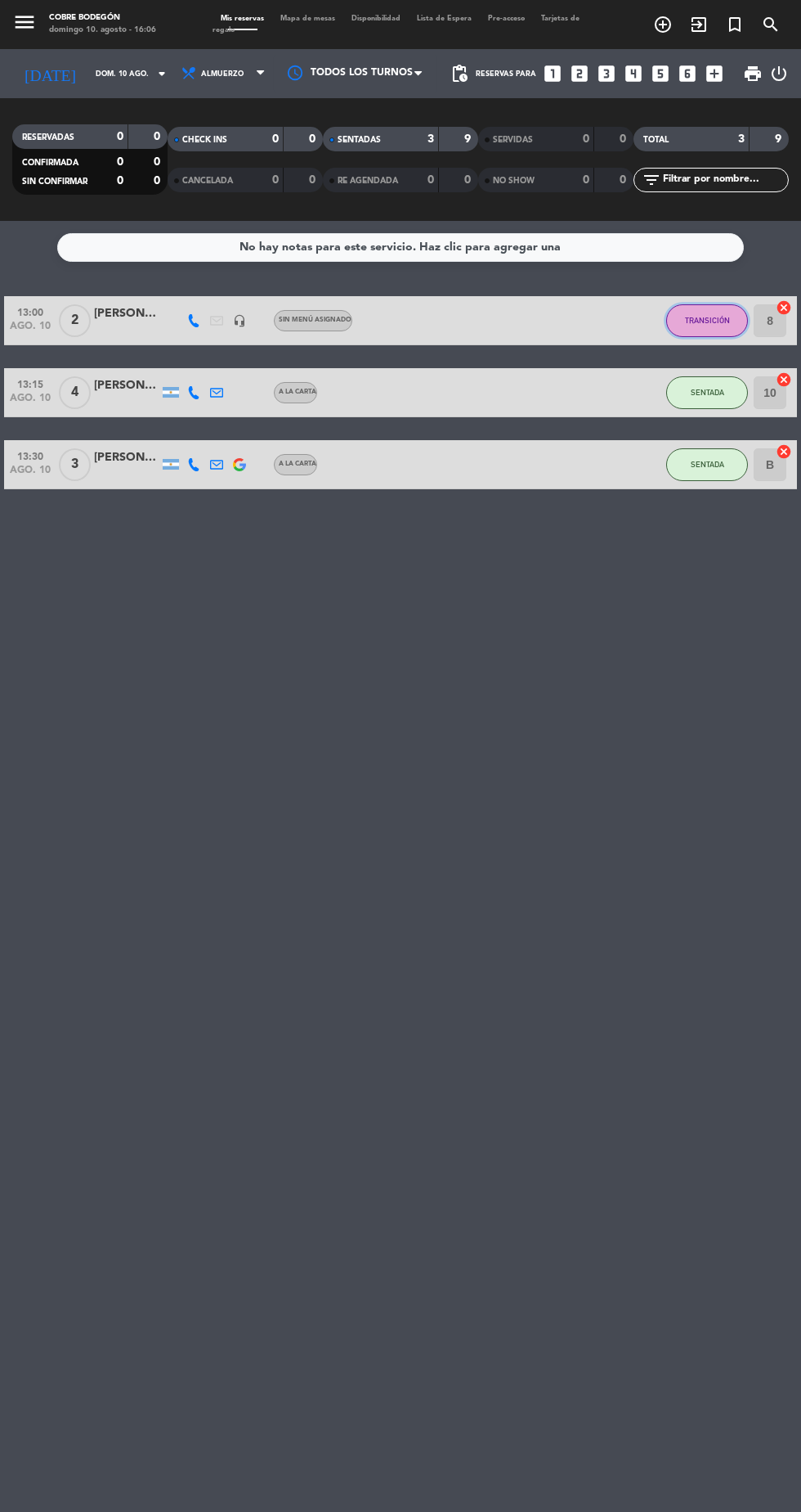
click at [682, 328] on button "TRANSICIÓN" at bounding box center [708, 320] width 82 height 33
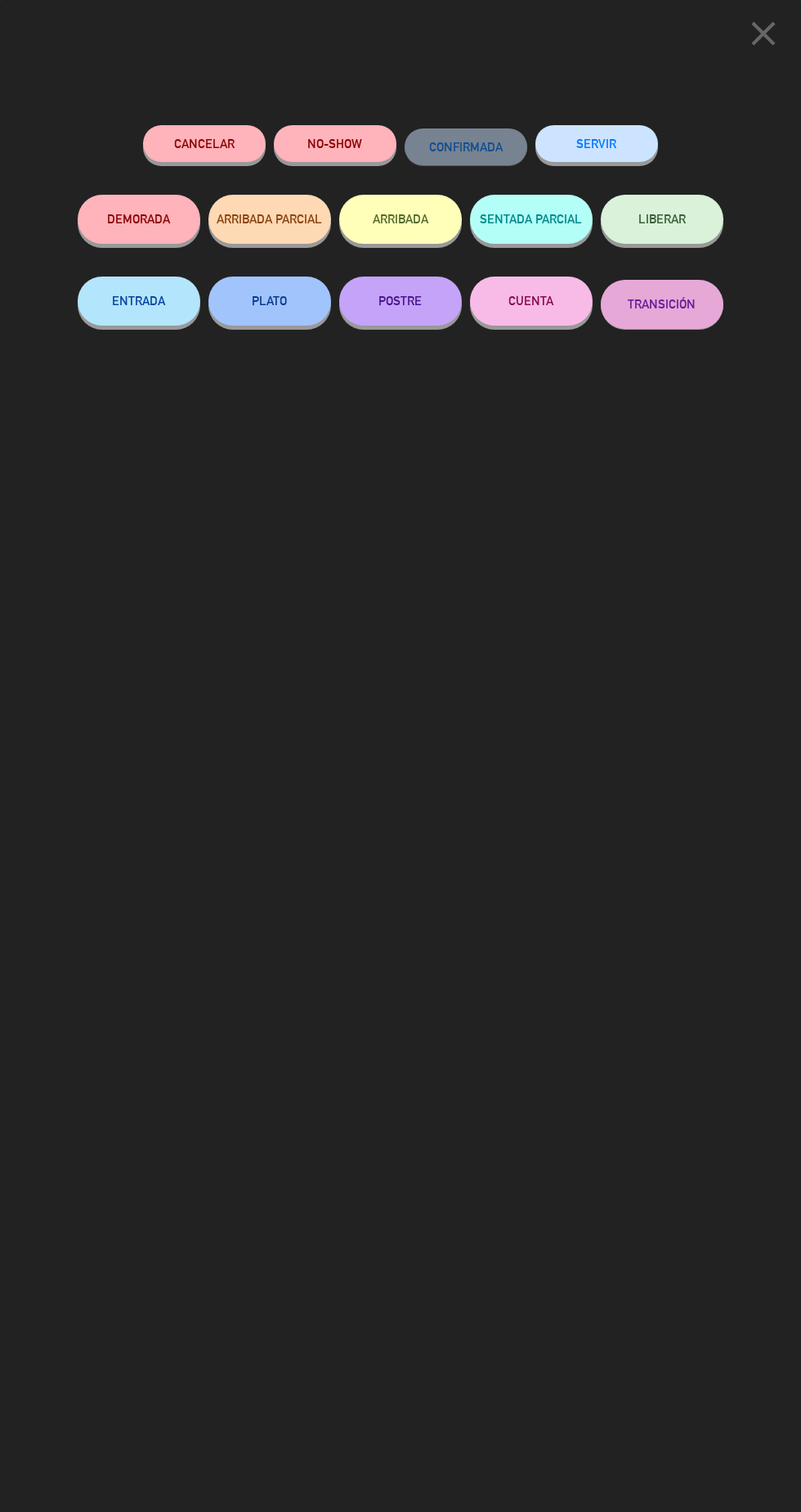
click at [564, 127] on button "SERVIR" at bounding box center [597, 143] width 123 height 36
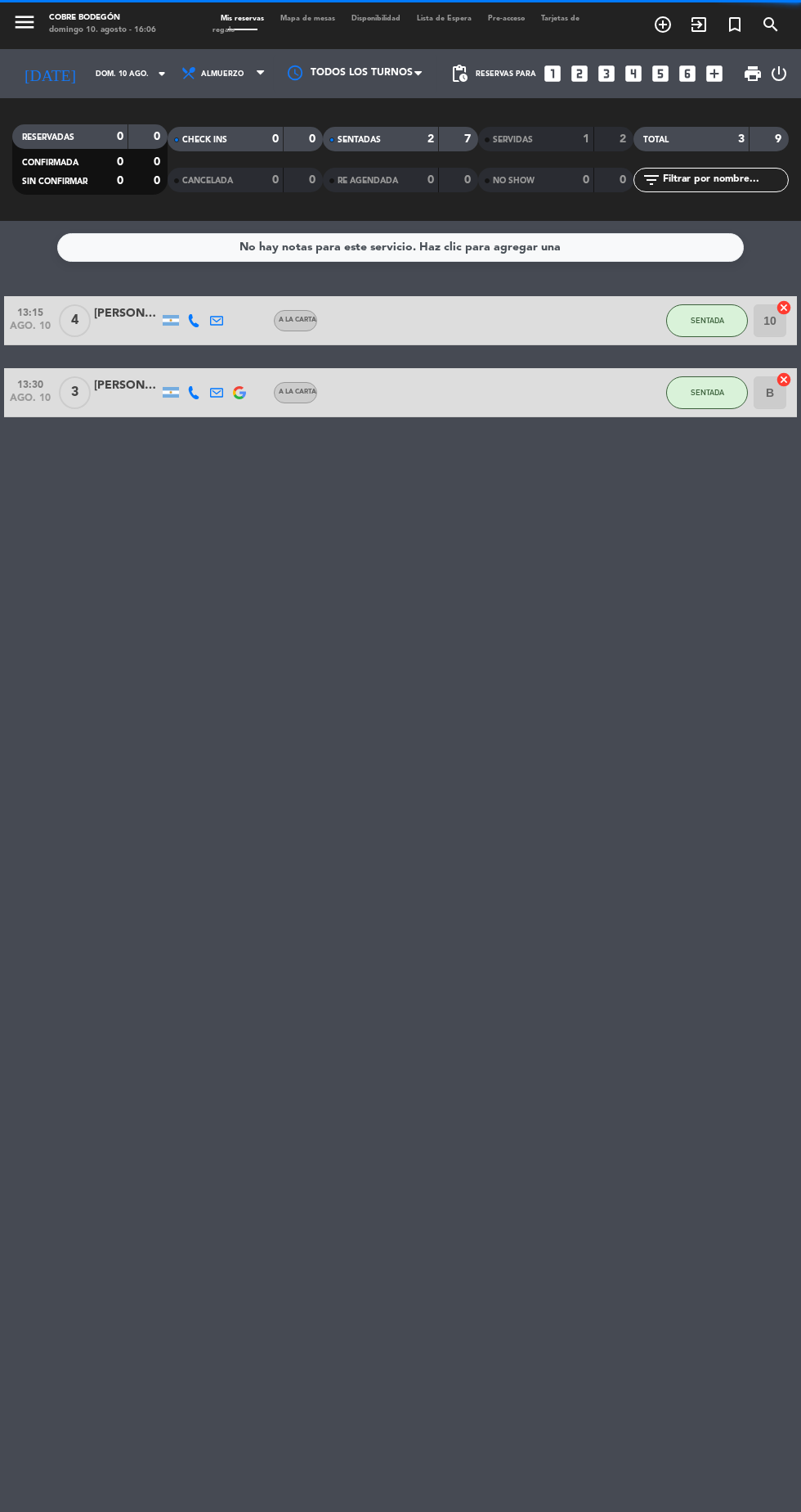
click at [682, 357] on div "13:15 [DATE] 4 [PERSON_NAME] A LA CARTA SENTADA 10 cancel 13:30 [DATE] 3 [PERSO…" at bounding box center [401, 357] width 793 height 121
click at [671, 332] on div "SENTADA" at bounding box center [708, 320] width 82 height 48
click at [697, 334] on button "SENTADA" at bounding box center [708, 320] width 82 height 33
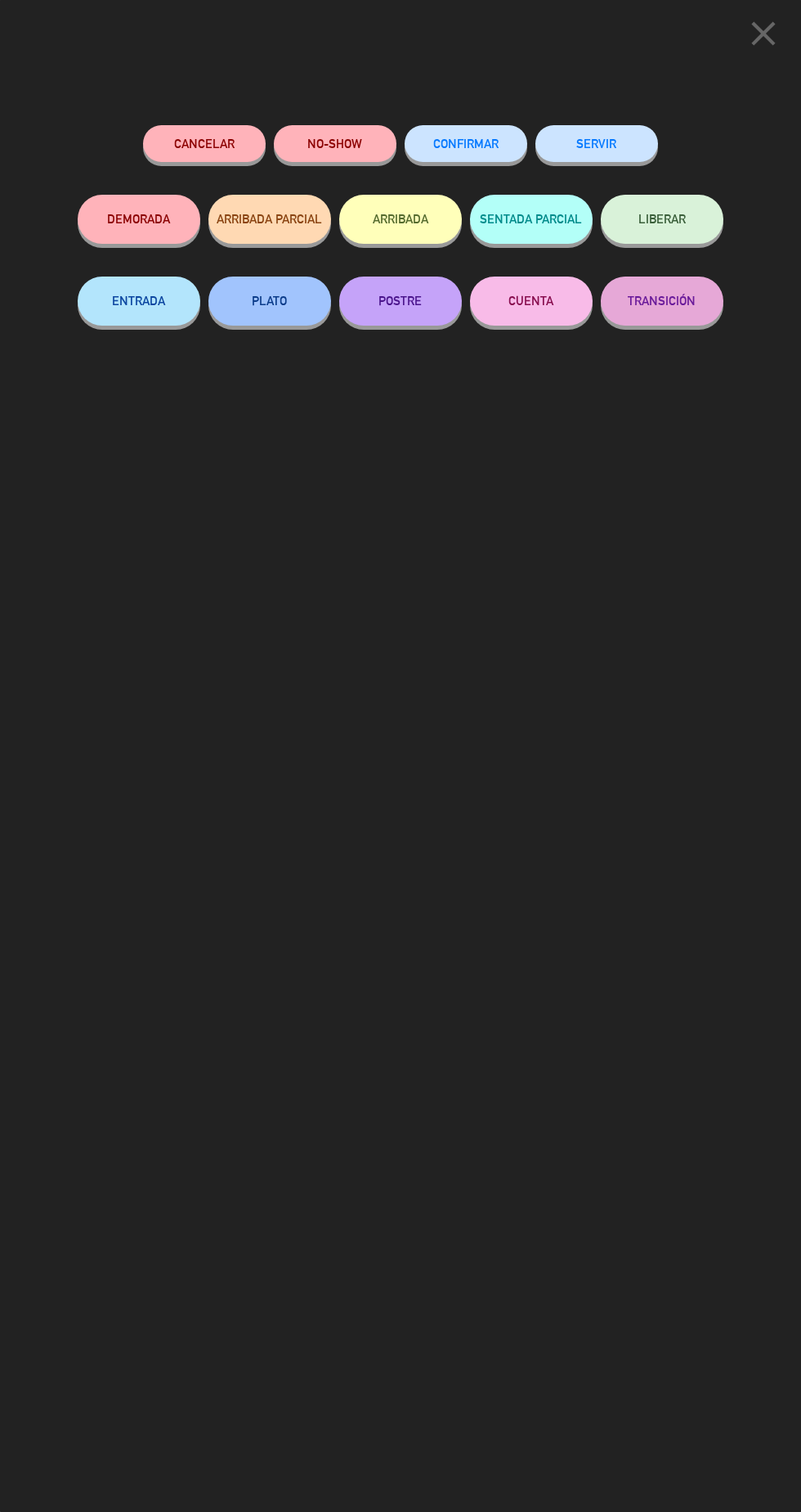
click at [556, 148] on button "SERVIR" at bounding box center [597, 143] width 123 height 36
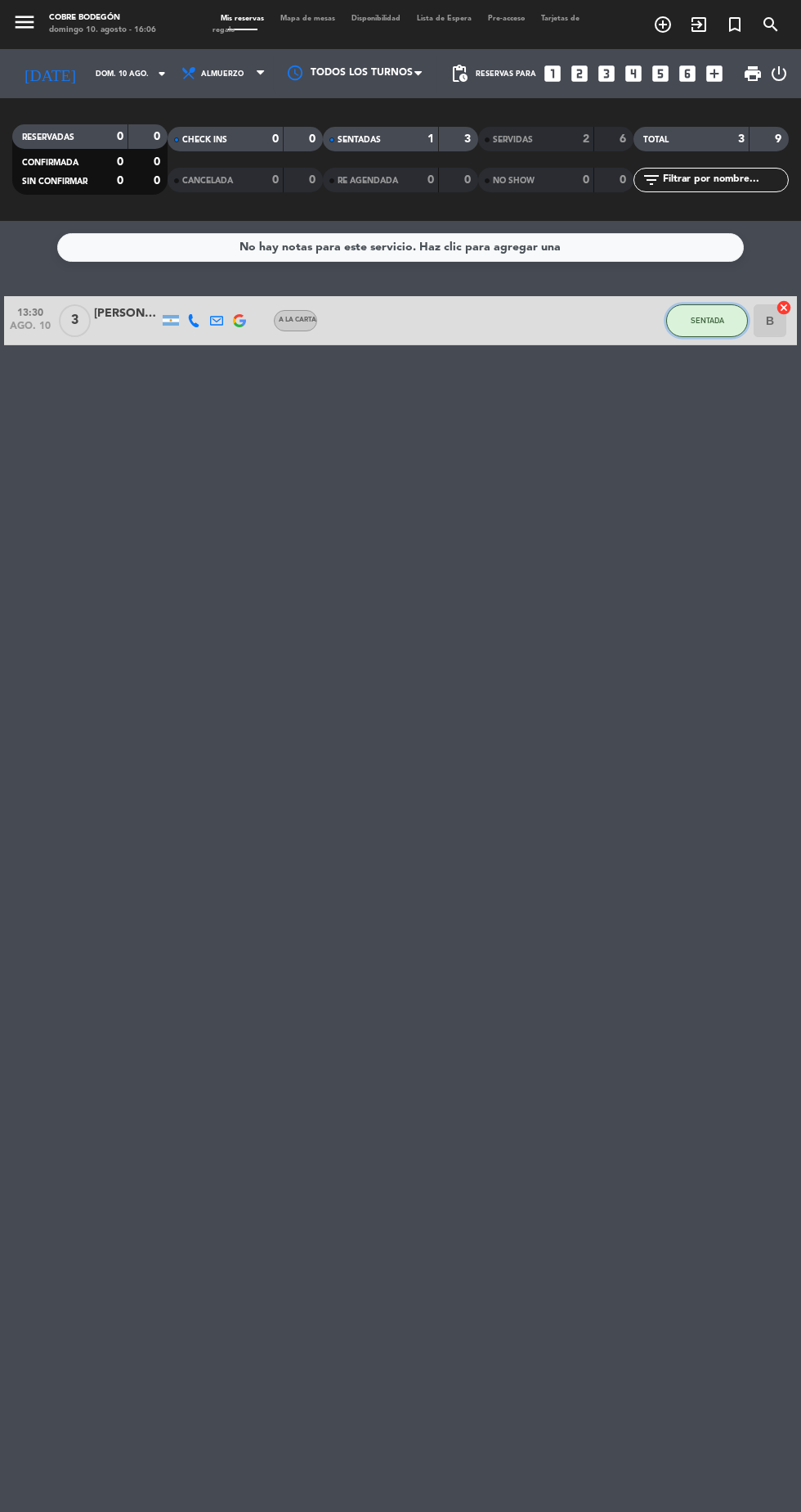
click at [676, 321] on button "SENTADA" at bounding box center [708, 320] width 82 height 33
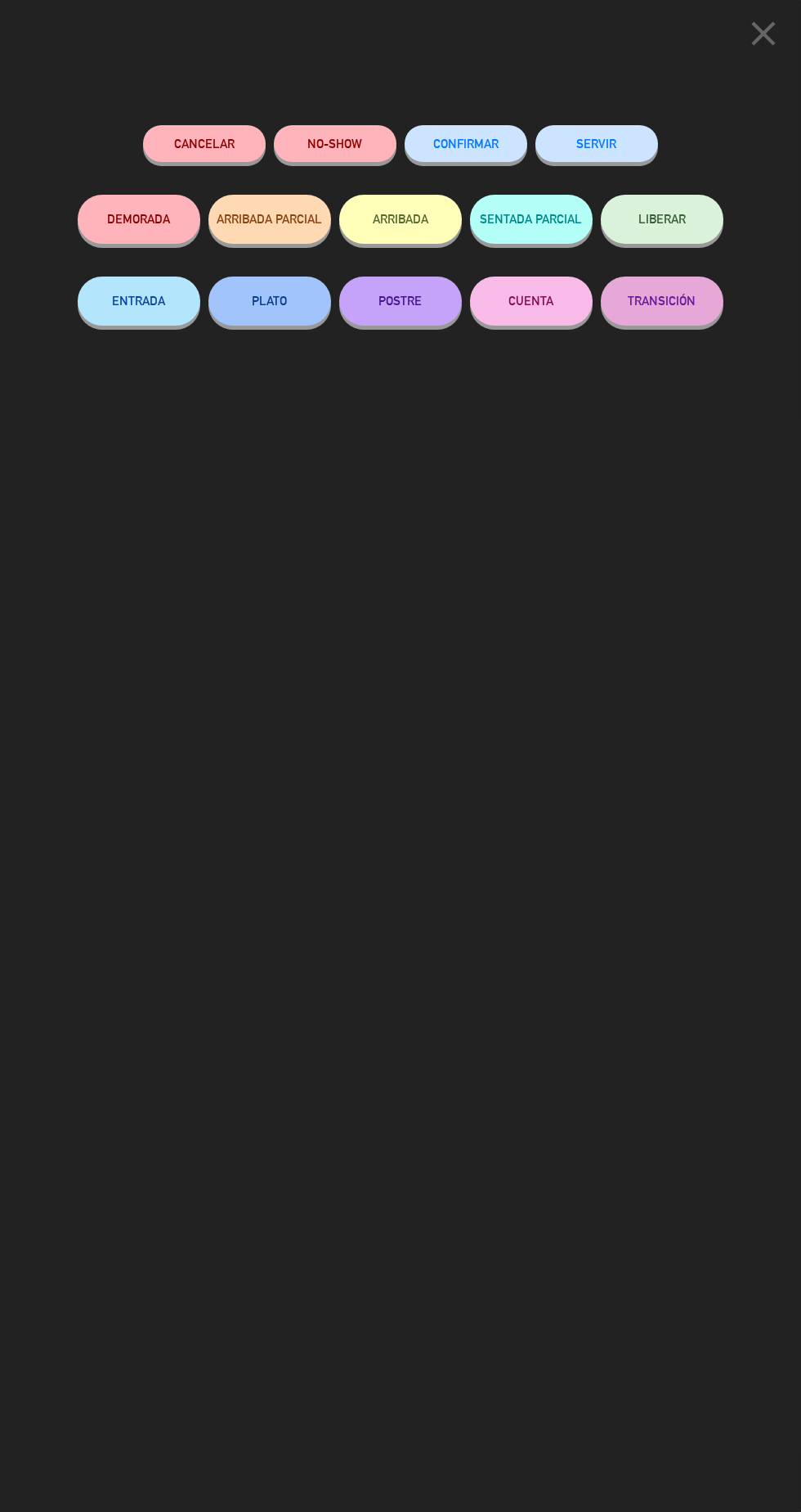
click at [580, 154] on button "SERVIR" at bounding box center [597, 143] width 123 height 36
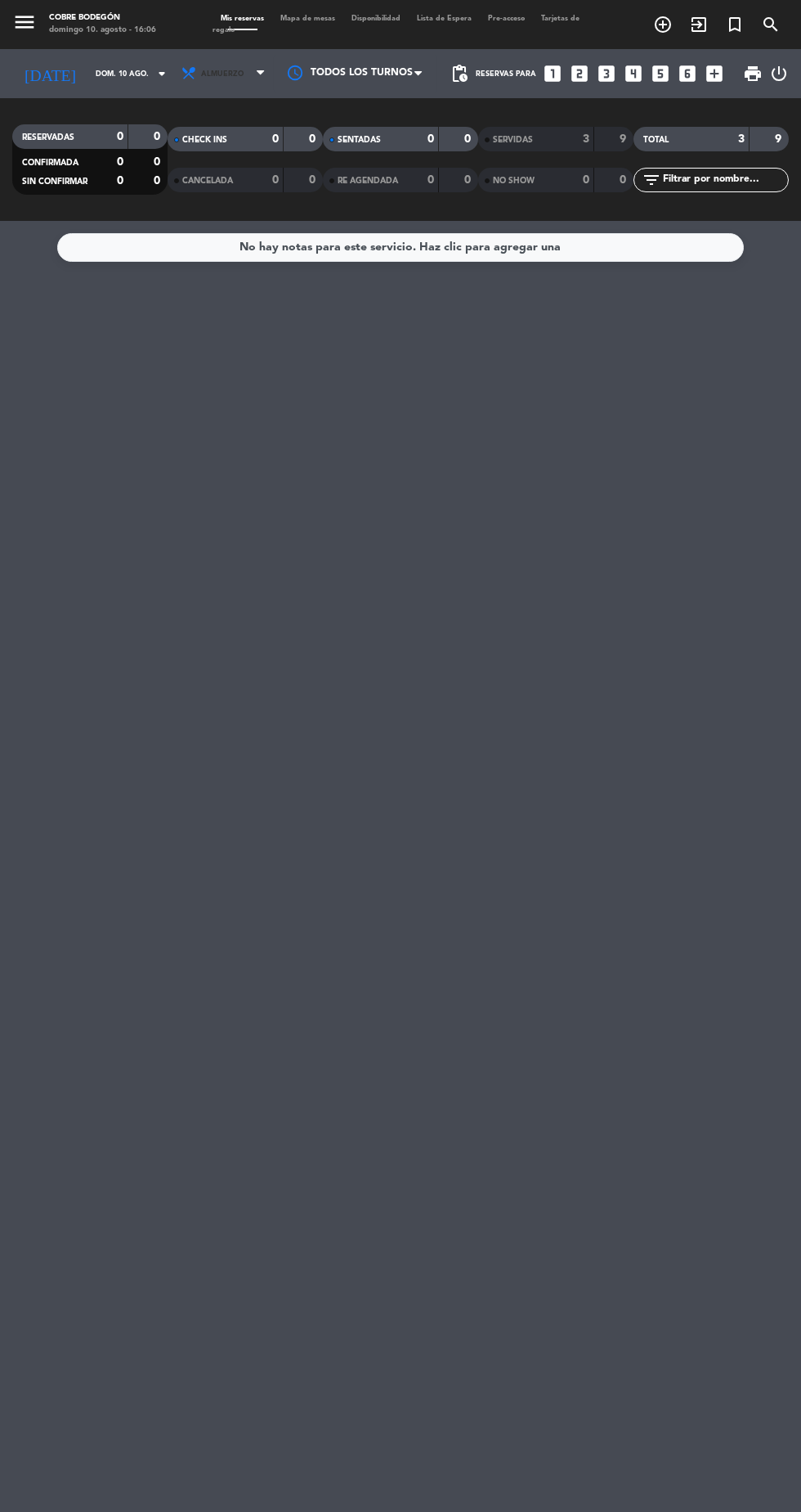
click at [180, 81] on icon at bounding box center [188, 74] width 16 height 16
click at [188, 180] on div "menu Cobre Bodegón [DATE] 10. agosto - 16:06 Mis reservas Mapa de mesas Disponi…" at bounding box center [400, 110] width 801 height 221
